Goal: Transaction & Acquisition: Purchase product/service

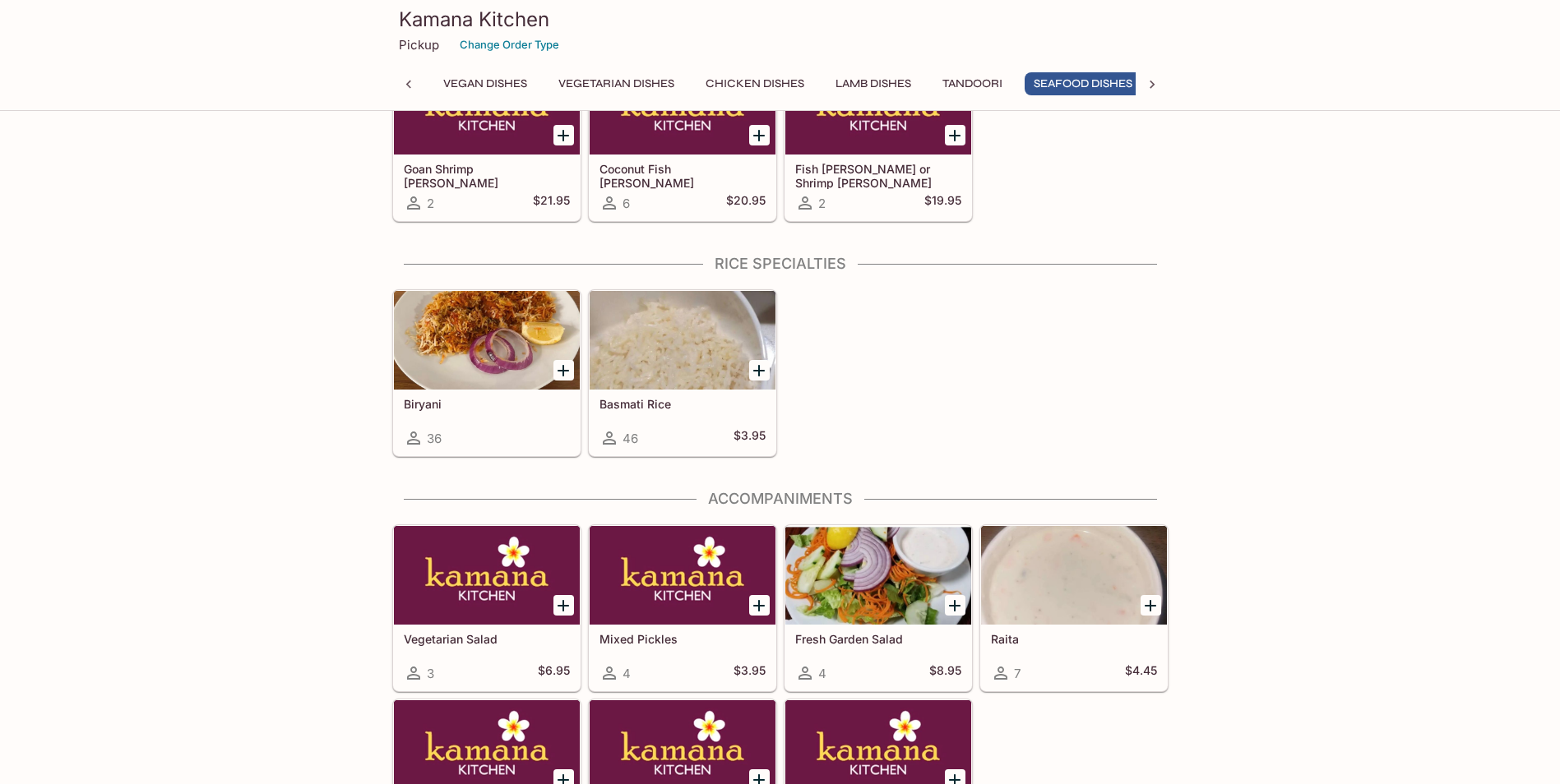
scroll to position [0, 292]
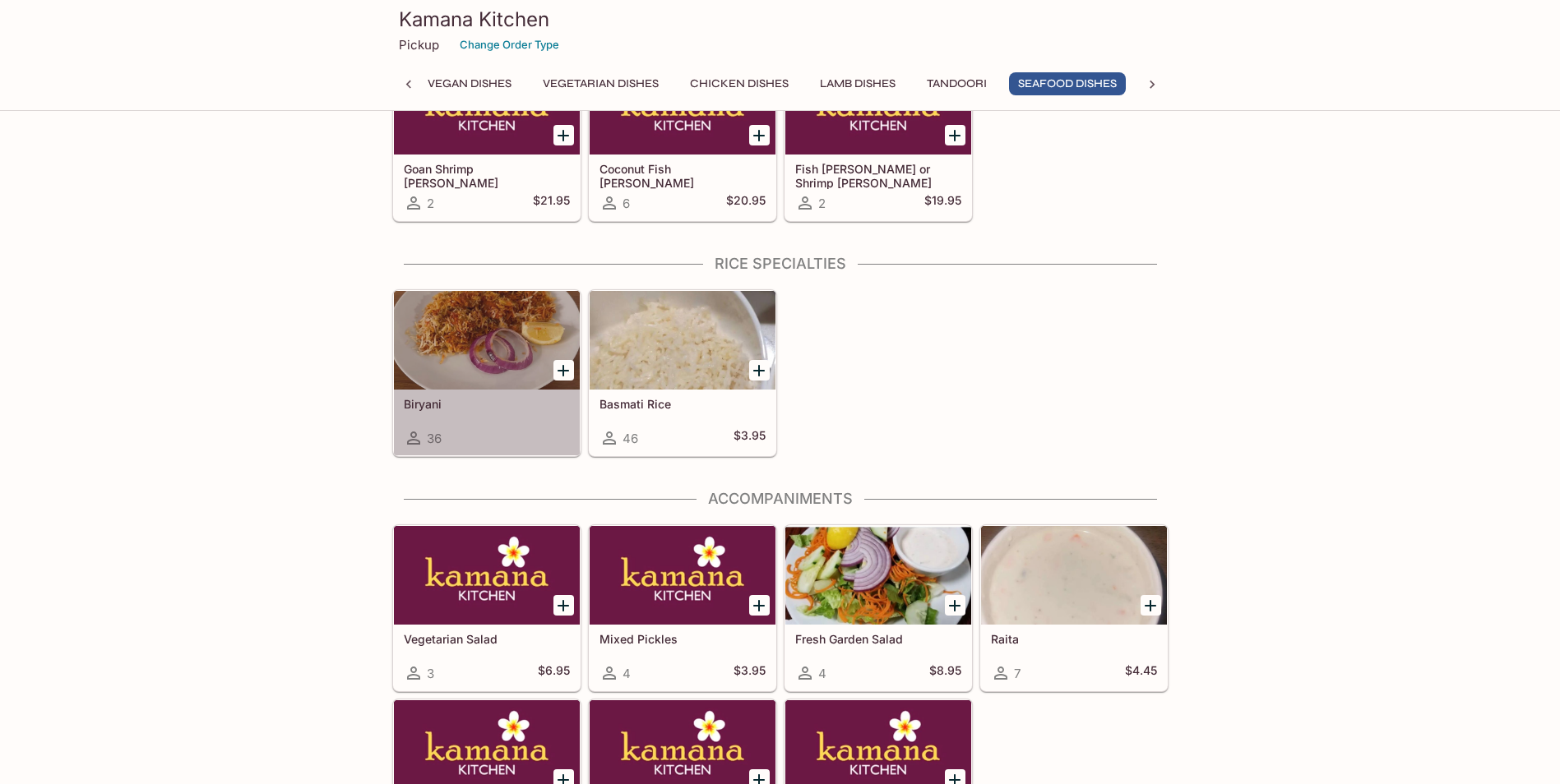
click at [482, 336] on div at bounding box center [486, 340] width 185 height 99
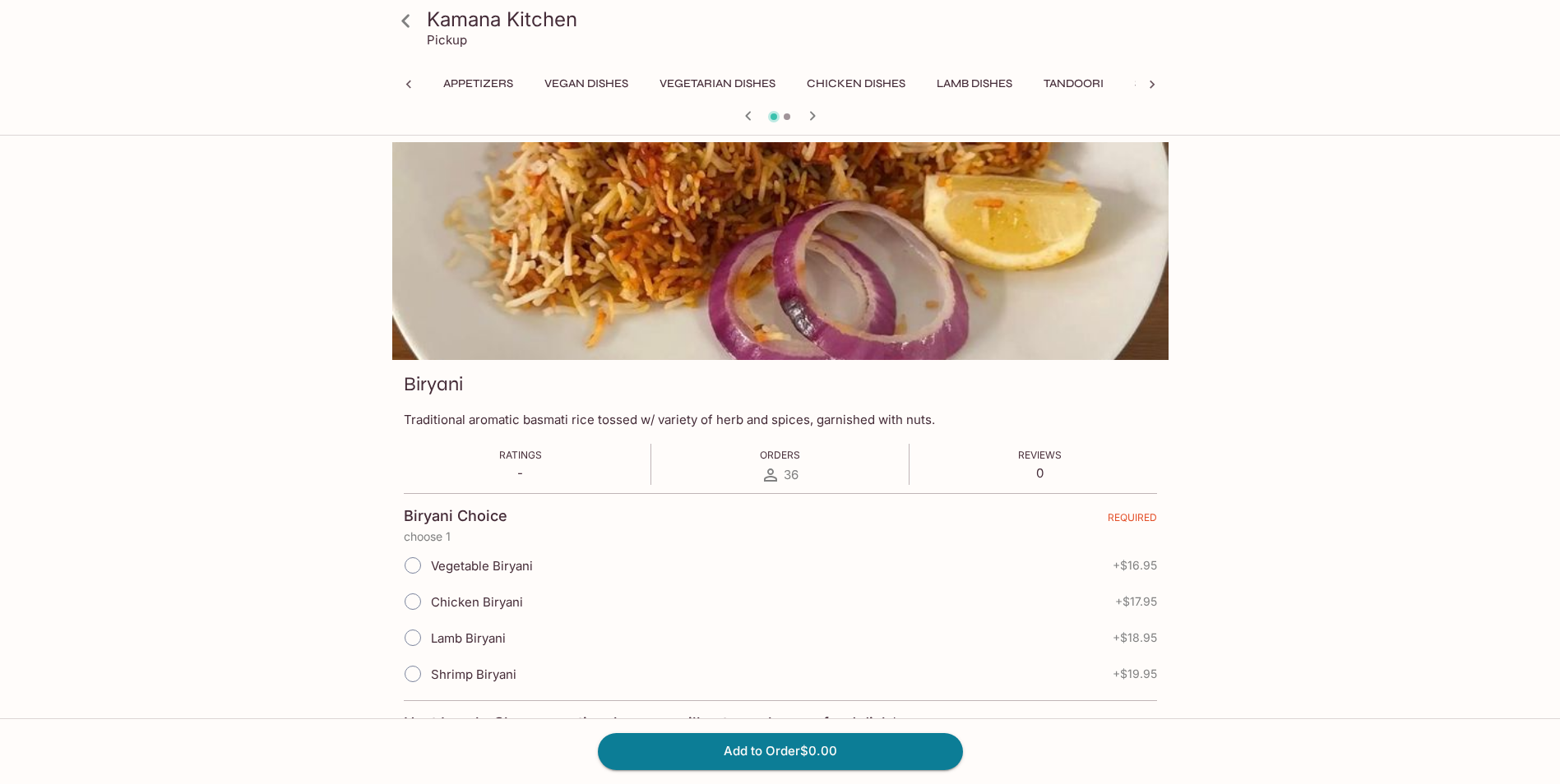
scroll to position [0, 425]
click at [440, 596] on span "Chicken Biryani" at bounding box center [477, 602] width 92 height 16
click at [430, 596] on input "Chicken Biryani" at bounding box center [412, 601] width 34 height 34
radio input "true"
click at [820, 754] on button "Add to Order $17.95" at bounding box center [780, 751] width 365 height 36
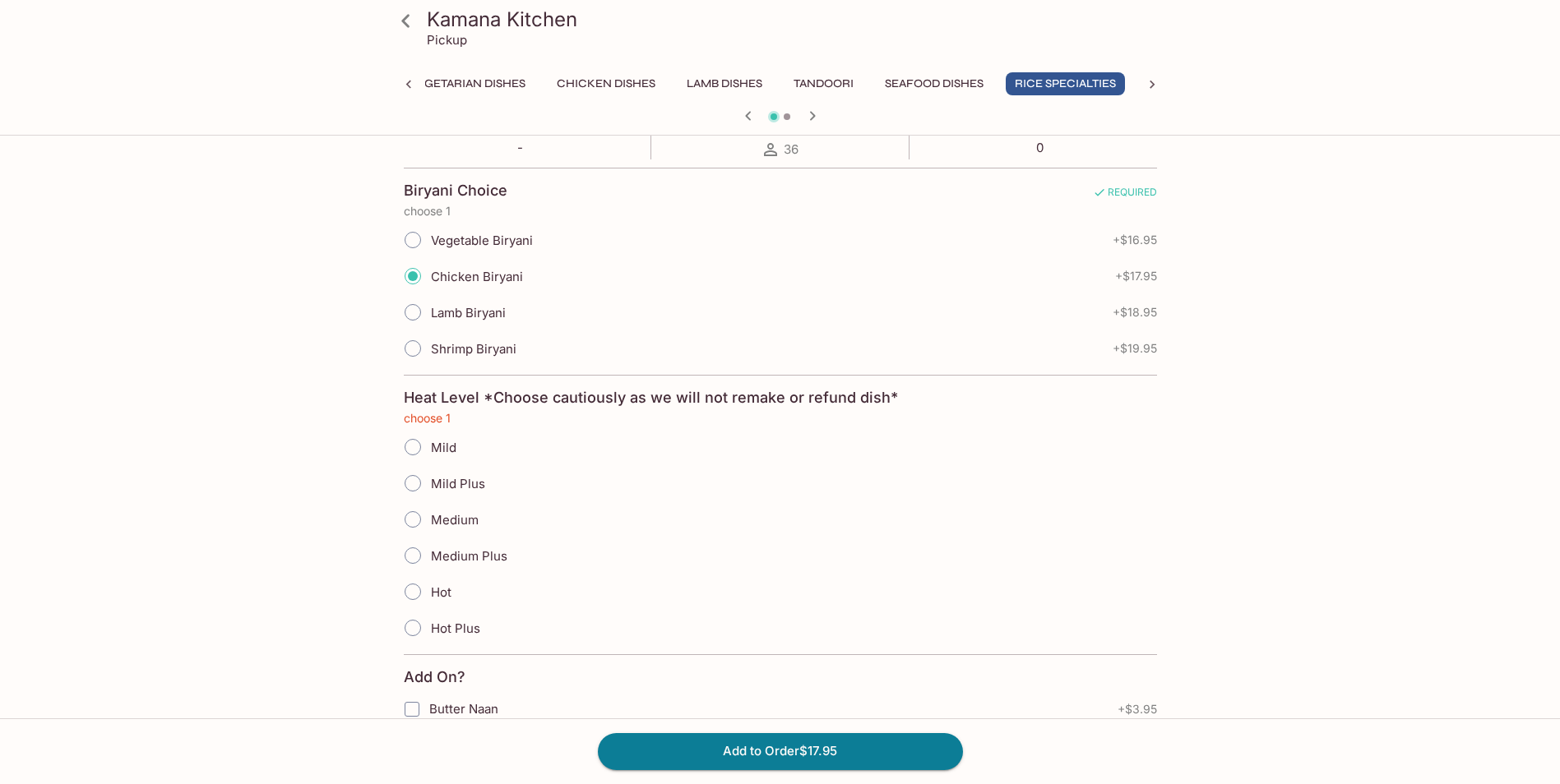
scroll to position [329, 0]
click at [790, 557] on div "Medium Plus" at bounding box center [780, 552] width 754 height 36
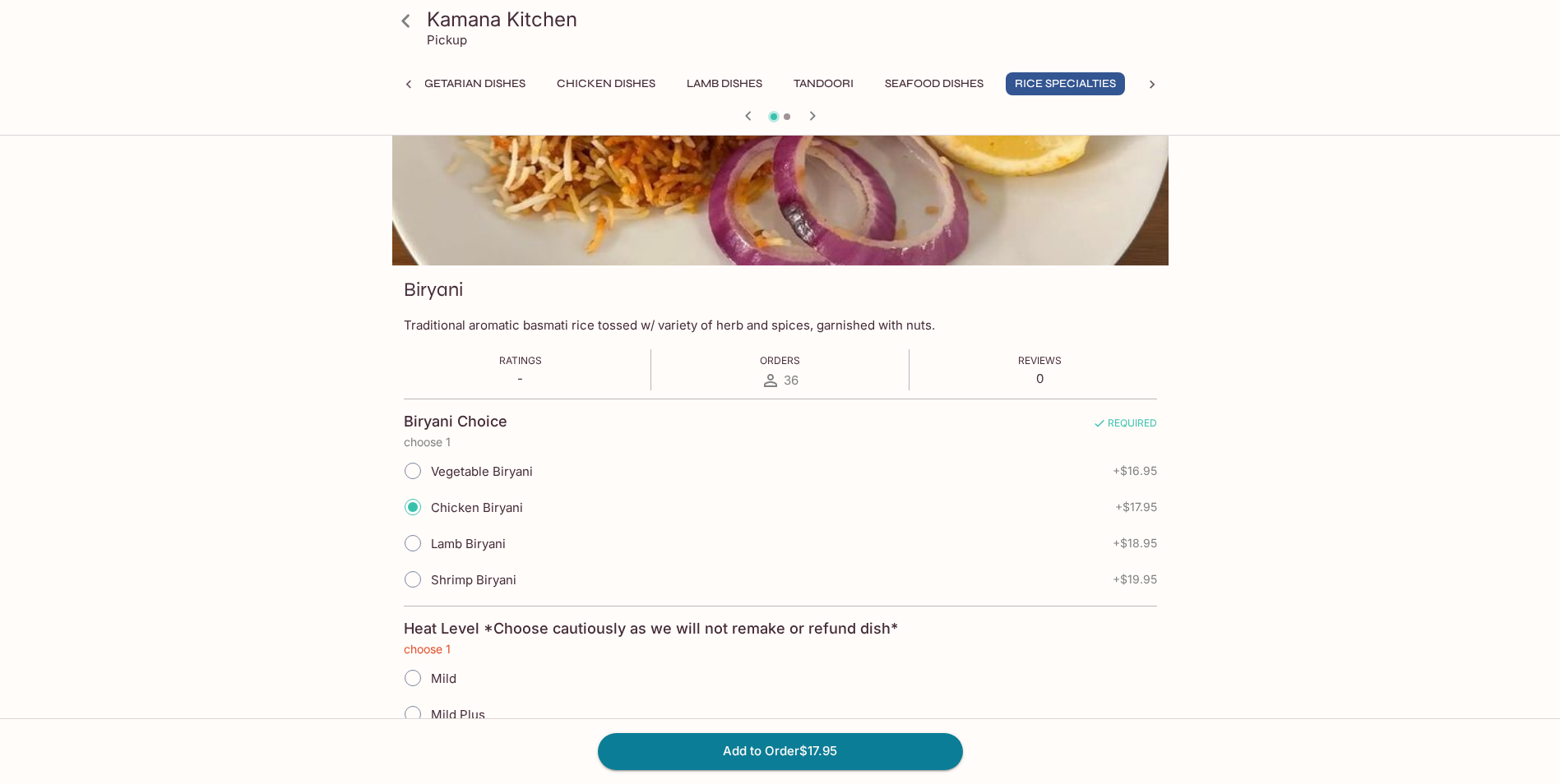
scroll to position [0, 0]
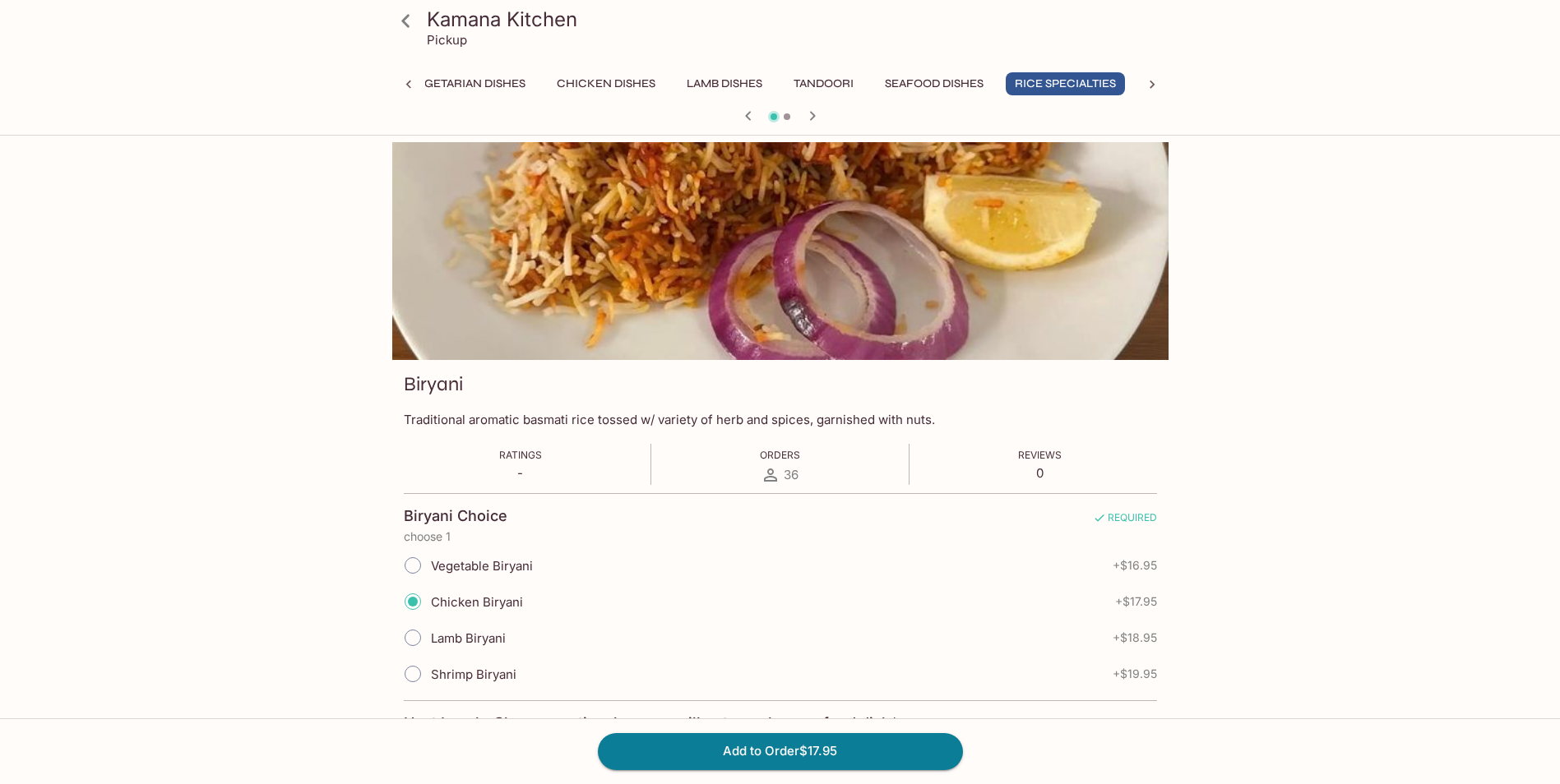
drag, startPoint x: 628, startPoint y: 87, endPoint x: 746, endPoint y: 145, distance: 131.5
click at [625, 88] on button "Chicken Dishes" at bounding box center [606, 83] width 117 height 23
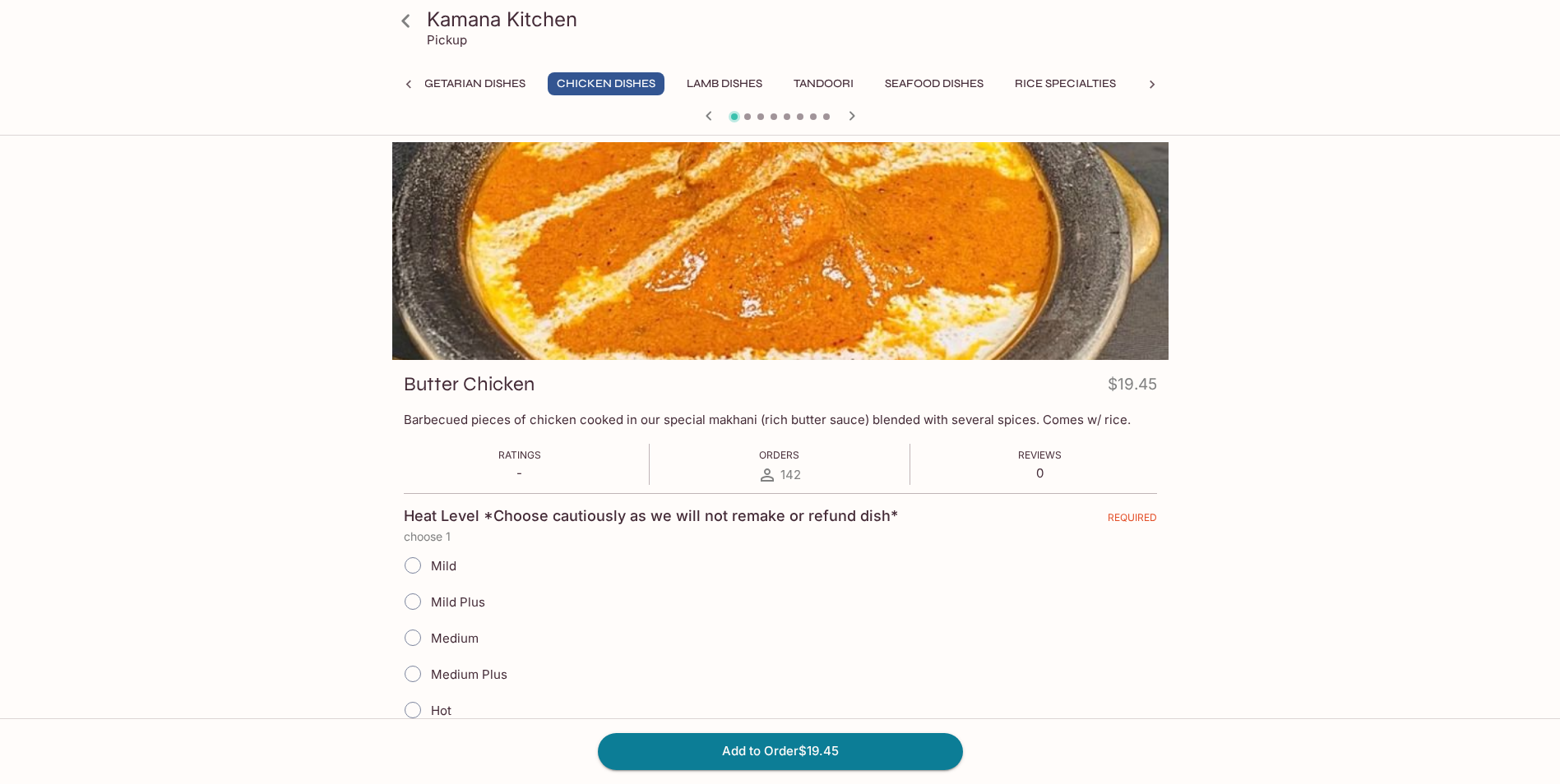
click at [1068, 89] on button "Rice Specialties" at bounding box center [1065, 83] width 119 height 23
